Goal: Task Accomplishment & Management: Manage account settings

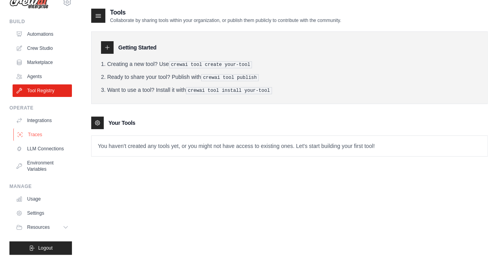
scroll to position [20, 0]
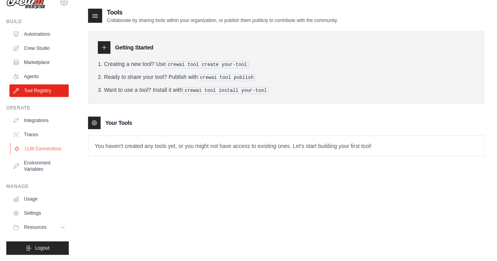
click at [42, 146] on link "LLM Connections" at bounding box center [39, 149] width 59 height 13
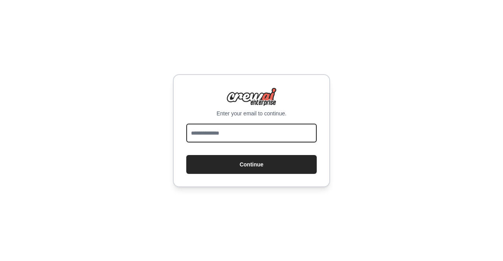
click at [221, 134] on input "email" at bounding box center [251, 133] width 130 height 19
type input "**********"
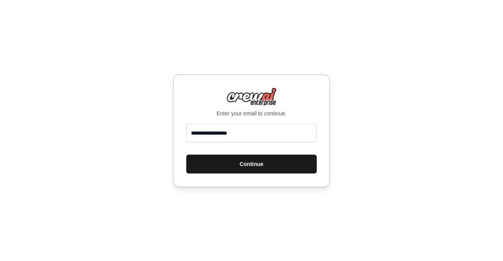
click at [262, 162] on button "Continue" at bounding box center [251, 164] width 130 height 19
click at [278, 164] on button "Continue" at bounding box center [251, 164] width 130 height 19
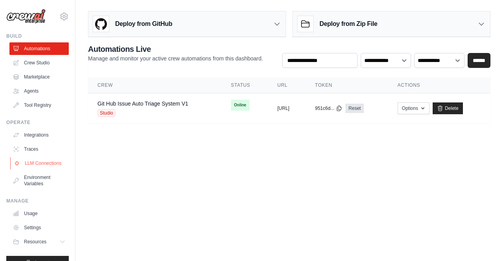
click at [50, 159] on link "LLM Connections" at bounding box center [39, 163] width 59 height 13
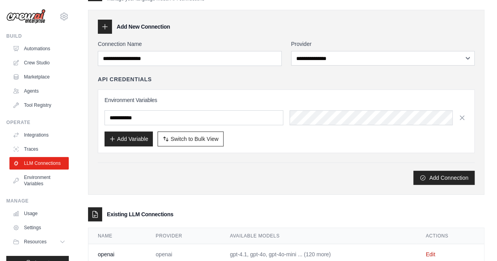
scroll to position [39, 0]
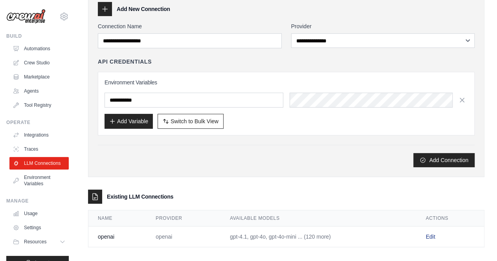
click at [430, 234] on link "Edit" at bounding box center [430, 237] width 9 height 6
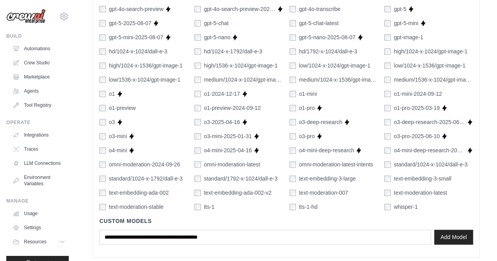
scroll to position [498, 0]
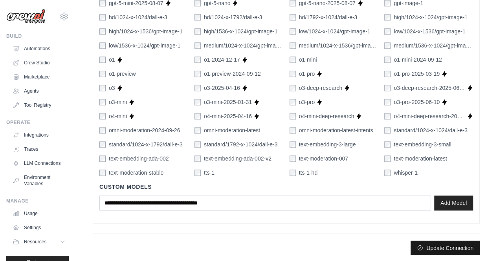
click at [448, 249] on button "Update Connection" at bounding box center [445, 248] width 69 height 14
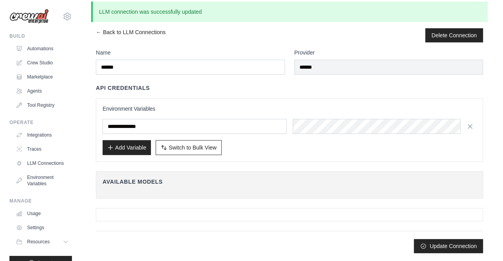
scroll to position [0, 0]
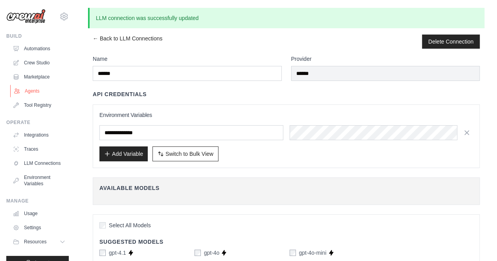
click at [42, 97] on link "Agents" at bounding box center [39, 91] width 59 height 13
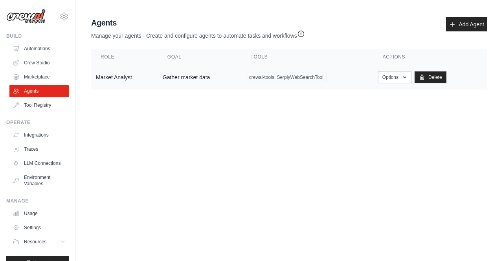
click at [266, 77] on span "crewai-tools: SerplyWebSearchTool" at bounding box center [286, 77] width 81 height 9
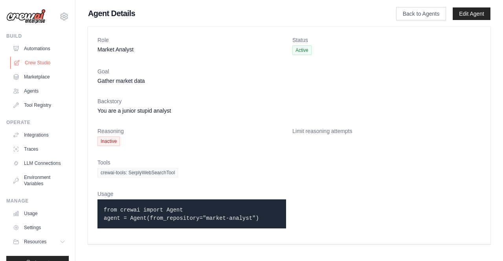
click at [39, 67] on link "Crew Studio" at bounding box center [39, 63] width 59 height 13
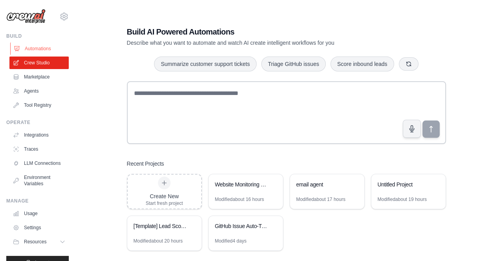
click at [40, 49] on link "Automations" at bounding box center [39, 48] width 59 height 13
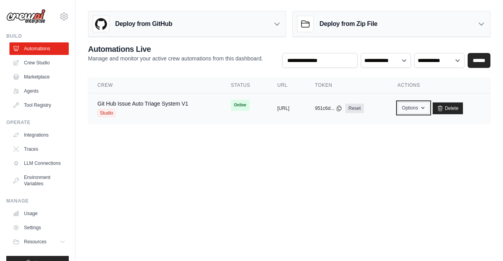
click at [426, 107] on icon "button" at bounding box center [423, 108] width 6 height 6
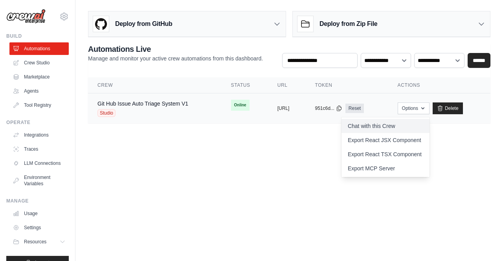
click at [423, 121] on link "Chat with this Crew" at bounding box center [386, 126] width 88 height 14
click at [56, 168] on link "LLM Connections" at bounding box center [39, 163] width 59 height 13
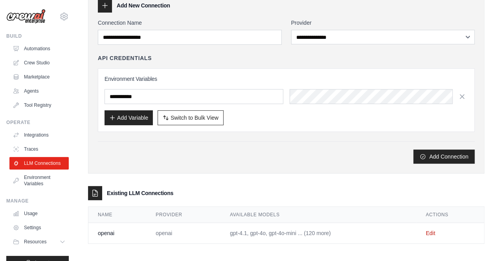
scroll to position [44, 0]
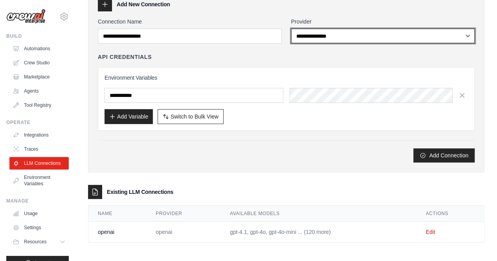
click at [367, 37] on select "**********" at bounding box center [383, 36] width 184 height 15
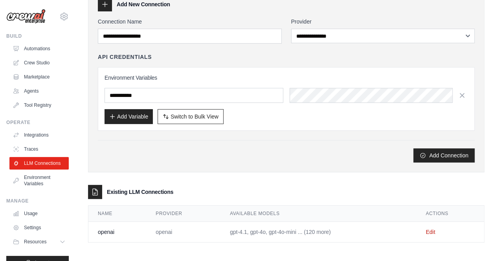
click at [136, 56] on h4 "API Credentials" at bounding box center [125, 57] width 54 height 8
click at [44, 234] on link "Settings" at bounding box center [39, 228] width 59 height 13
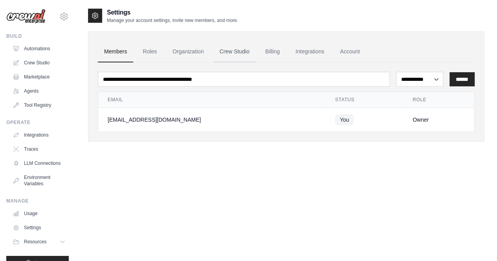
click at [219, 52] on link "Crew Studio" at bounding box center [234, 51] width 42 height 21
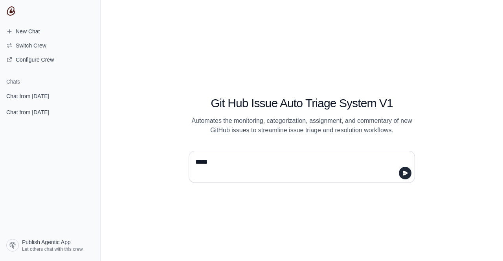
type textarea "******"
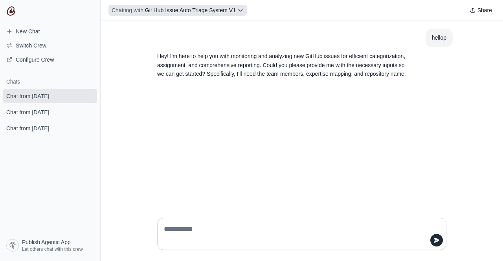
click at [241, 11] on icon at bounding box center [240, 10] width 6 height 6
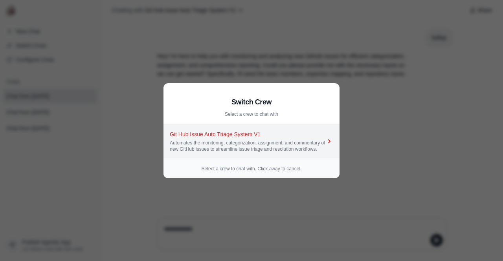
click at [305, 150] on div "Automates the monitoring, categorization, assignment, and commentary of new Git…" at bounding box center [248, 146] width 156 height 13
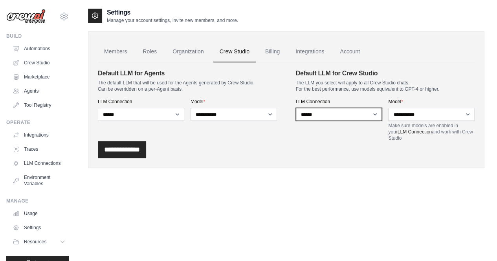
click at [351, 115] on select "**********" at bounding box center [339, 114] width 86 height 13
click at [341, 113] on select "**********" at bounding box center [339, 114] width 86 height 13
click at [138, 152] on input "**********" at bounding box center [122, 149] width 48 height 17
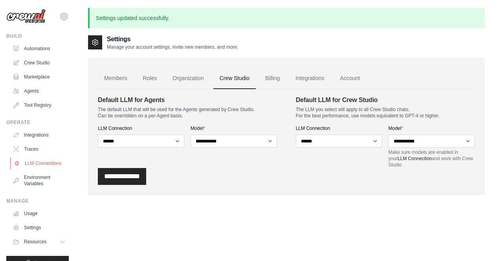
click at [49, 170] on link "LLM Connections" at bounding box center [39, 163] width 59 height 13
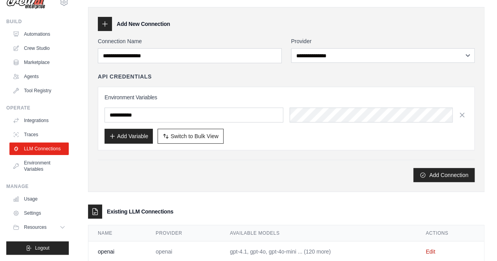
scroll to position [44, 0]
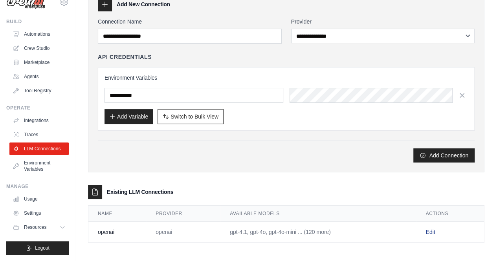
click at [428, 229] on link "Edit" at bounding box center [430, 232] width 9 height 6
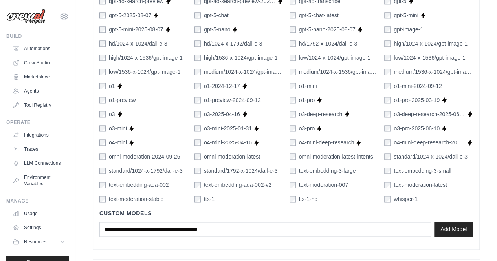
scroll to position [498, 0]
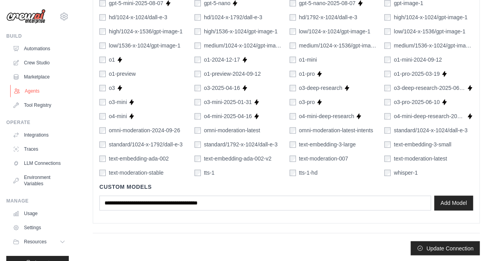
click at [38, 89] on link "Agents" at bounding box center [39, 91] width 59 height 13
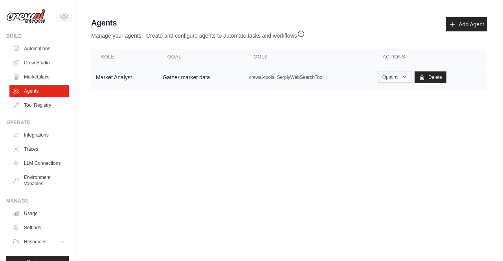
click at [377, 81] on td "Options Show Edit [GEOGRAPHIC_DATA]" at bounding box center [430, 77] width 114 height 25
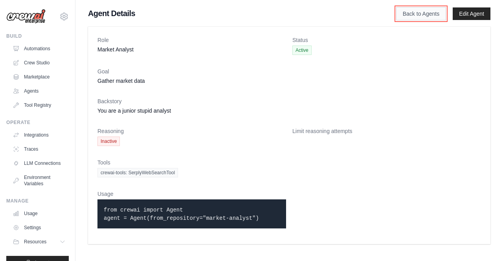
click at [428, 15] on link "Back to Agents" at bounding box center [421, 13] width 50 height 13
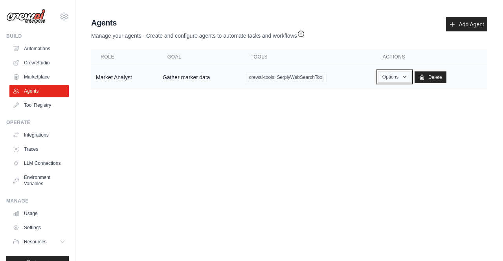
click at [394, 77] on button "Options" at bounding box center [394, 77] width 33 height 12
click at [382, 106] on link "Edit" at bounding box center [383, 109] width 57 height 14
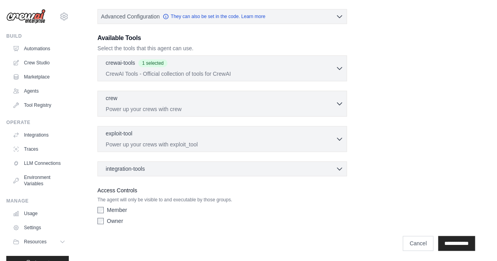
scroll to position [58, 0]
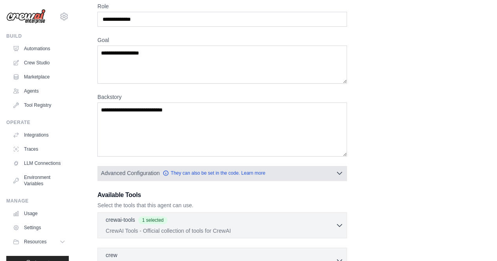
click at [297, 176] on button "Advanced Configuration They can also be set in the code. Learn more" at bounding box center [222, 173] width 249 height 14
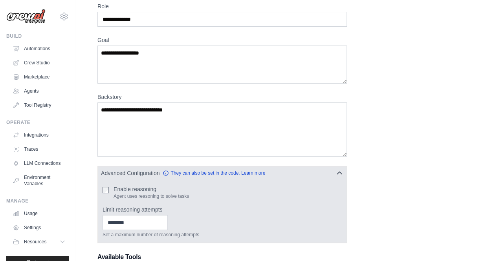
click at [294, 171] on button "Advanced Configuration They can also be set in the code. Learn more" at bounding box center [222, 173] width 249 height 14
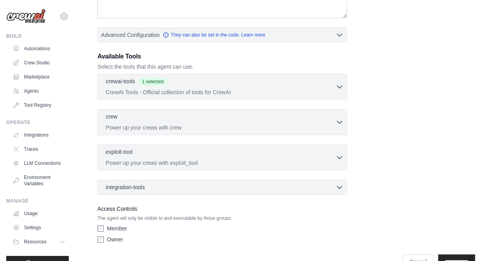
scroll to position [215, 0]
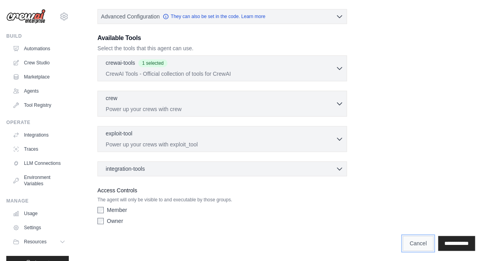
click at [411, 242] on link "Cancel" at bounding box center [418, 243] width 31 height 15
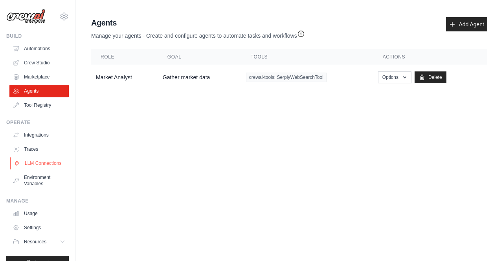
click at [46, 170] on link "LLM Connections" at bounding box center [39, 163] width 59 height 13
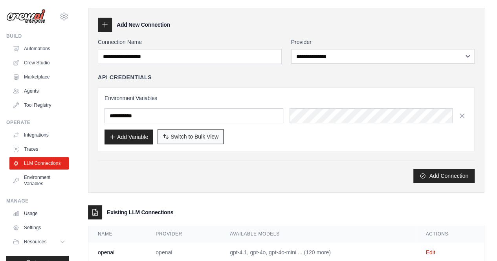
scroll to position [44, 0]
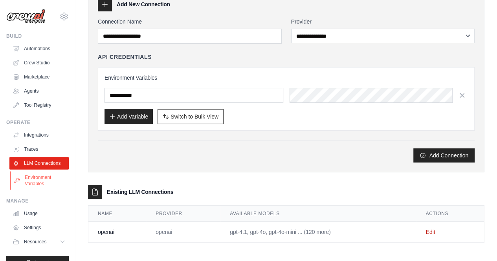
click at [50, 181] on link "Environment Variables" at bounding box center [39, 180] width 59 height 19
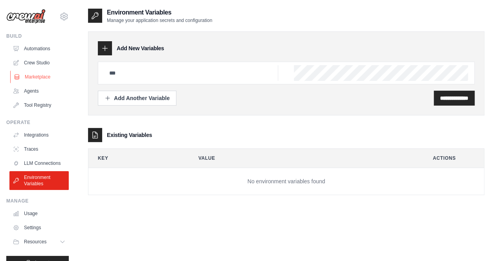
click at [48, 79] on link "Marketplace" at bounding box center [39, 77] width 59 height 13
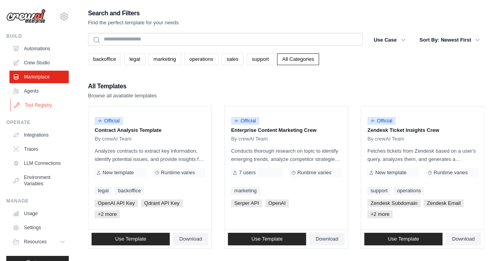
click at [42, 100] on link "Tool Registry" at bounding box center [39, 105] width 59 height 13
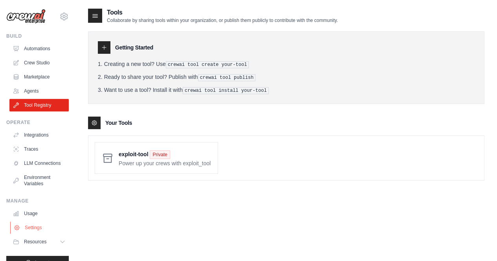
click at [30, 234] on link "Settings" at bounding box center [39, 228] width 59 height 13
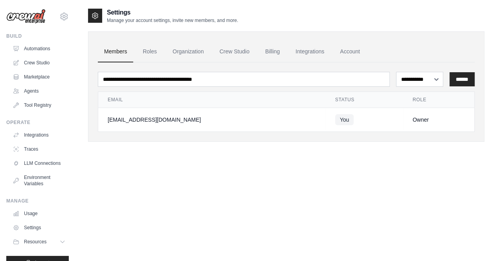
click at [256, 50] on ul "Members Roles Organization Crew Studio Billing Integrations Account" at bounding box center [286, 51] width 377 height 21
click at [254, 51] on link "Crew Studio" at bounding box center [234, 51] width 42 height 21
